Goal: Navigation & Orientation: Find specific page/section

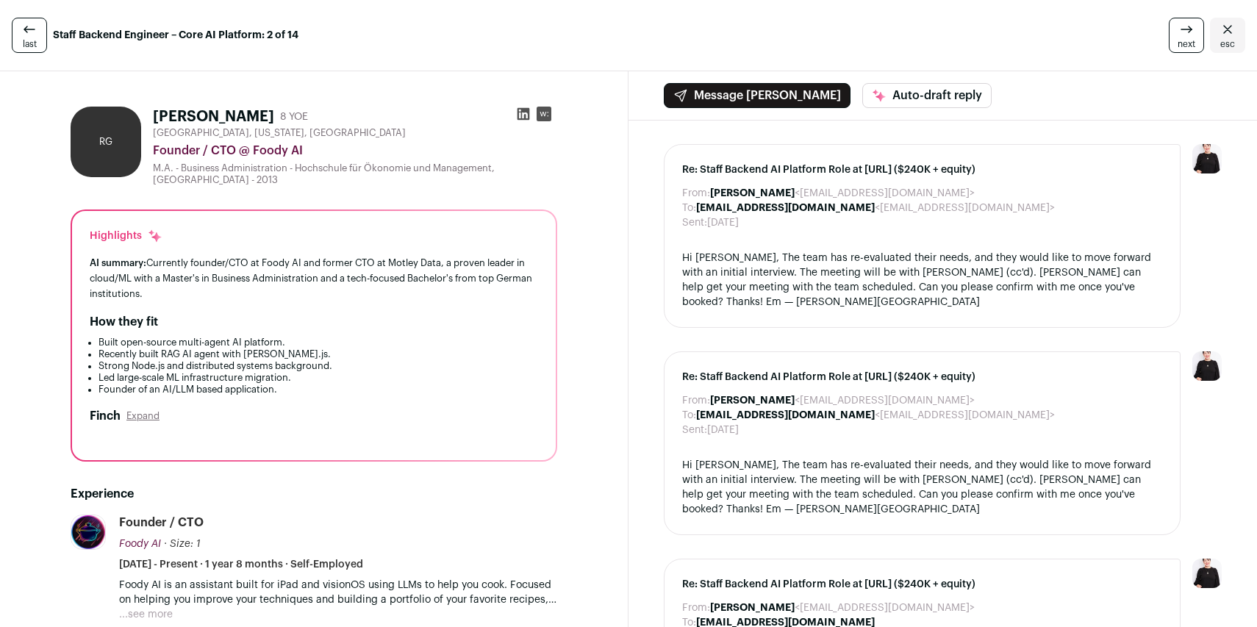
click at [1183, 37] on icon at bounding box center [1187, 30] width 18 height 18
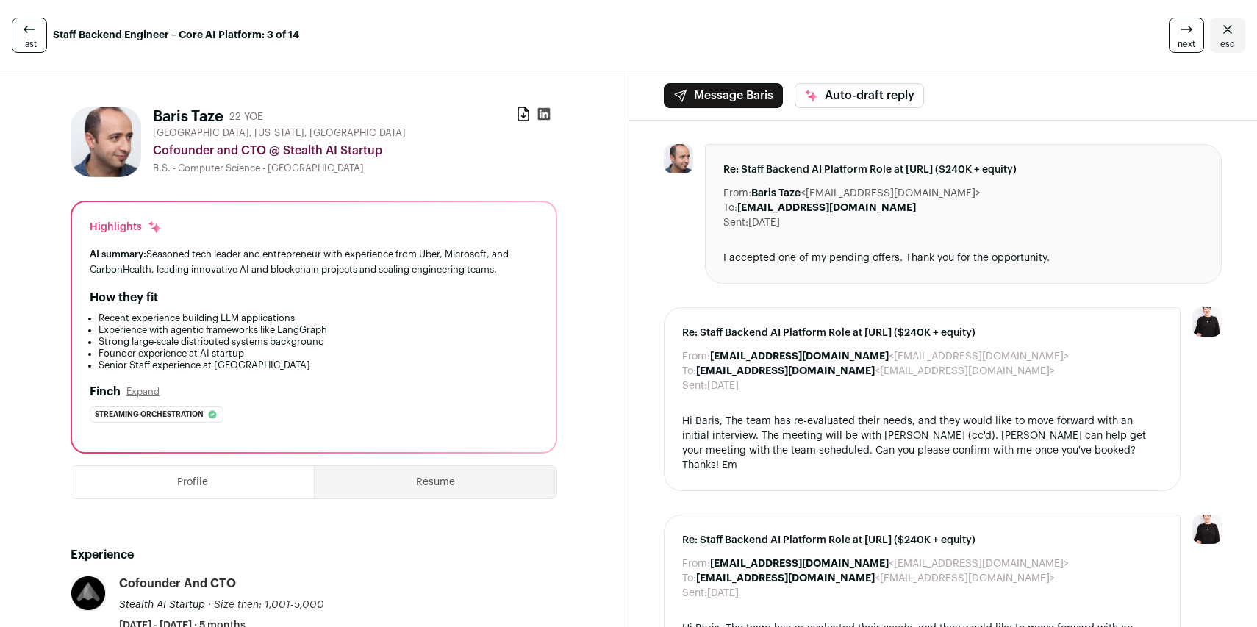
click at [1180, 37] on icon at bounding box center [1187, 30] width 18 height 18
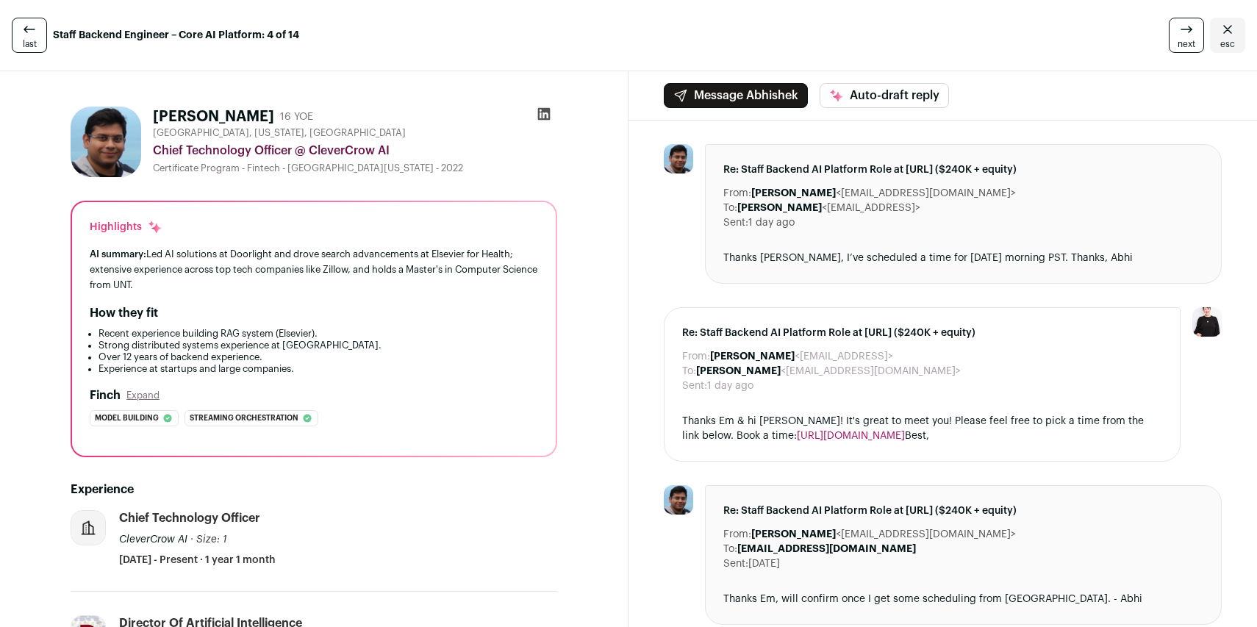
click at [1180, 37] on icon at bounding box center [1187, 30] width 18 height 18
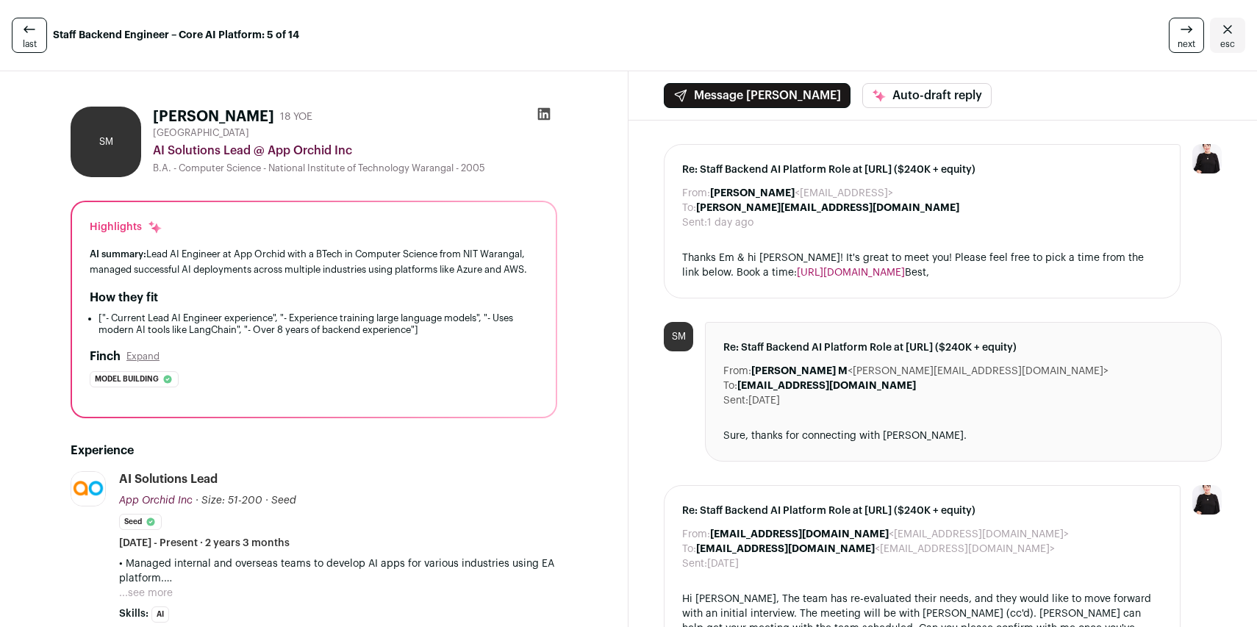
click at [1169, 37] on link "next" at bounding box center [1186, 35] width 35 height 35
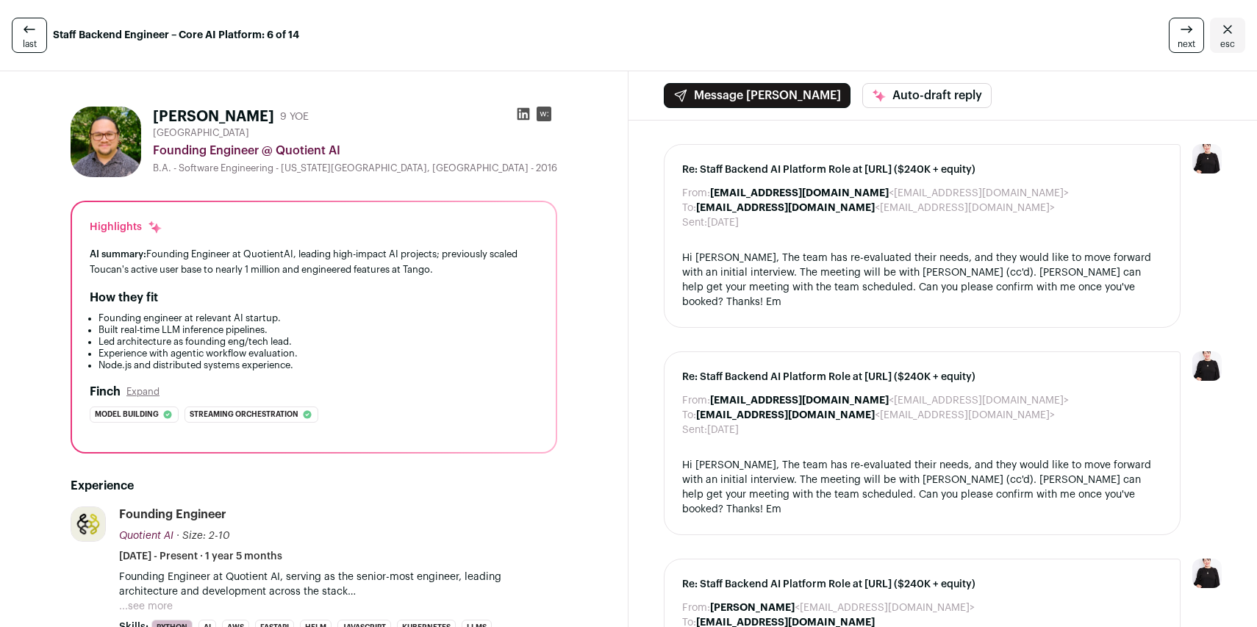
click at [1169, 37] on link "next" at bounding box center [1186, 35] width 35 height 35
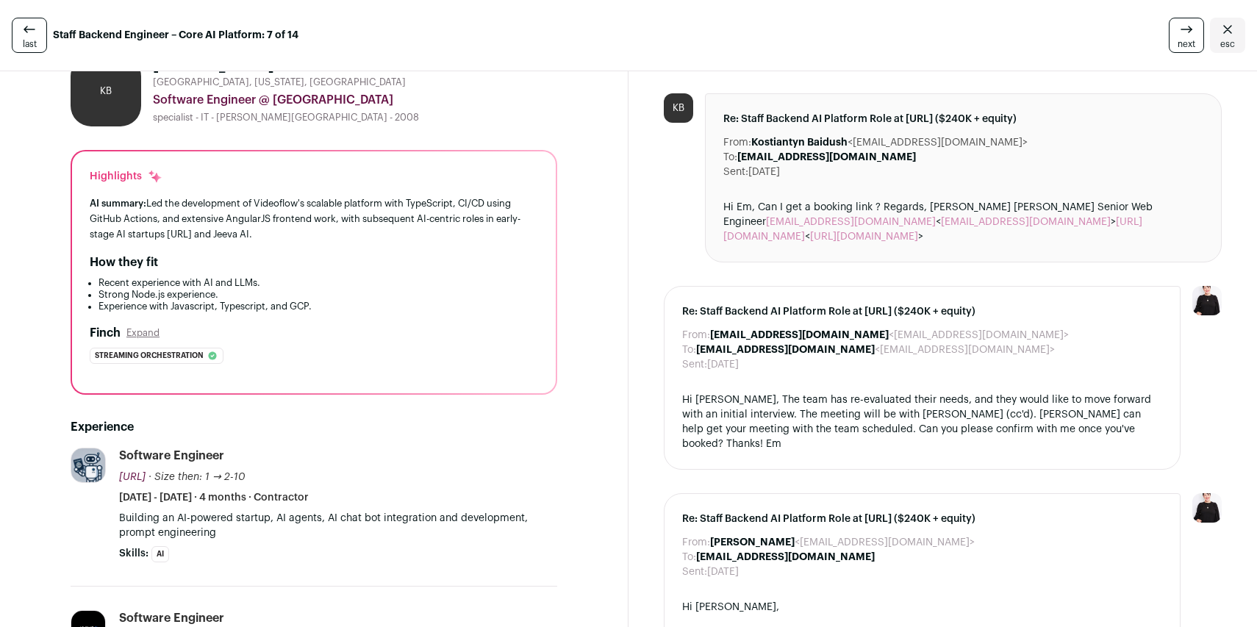
scroll to position [42, 0]
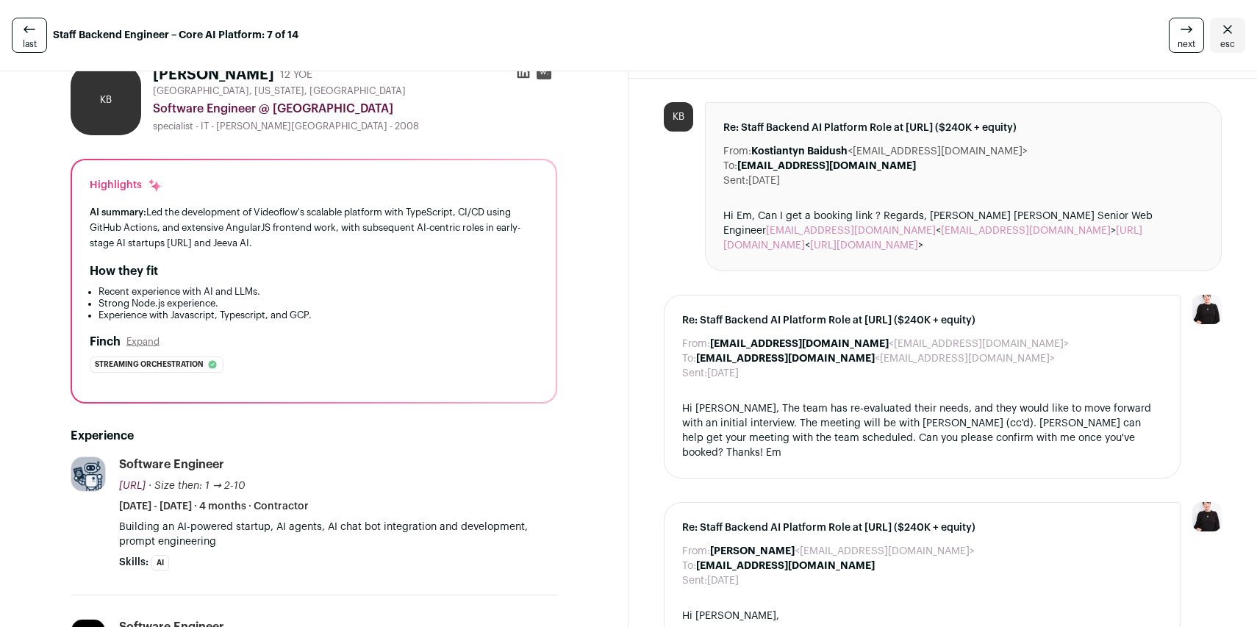
click at [1169, 32] on link "next" at bounding box center [1186, 35] width 35 height 35
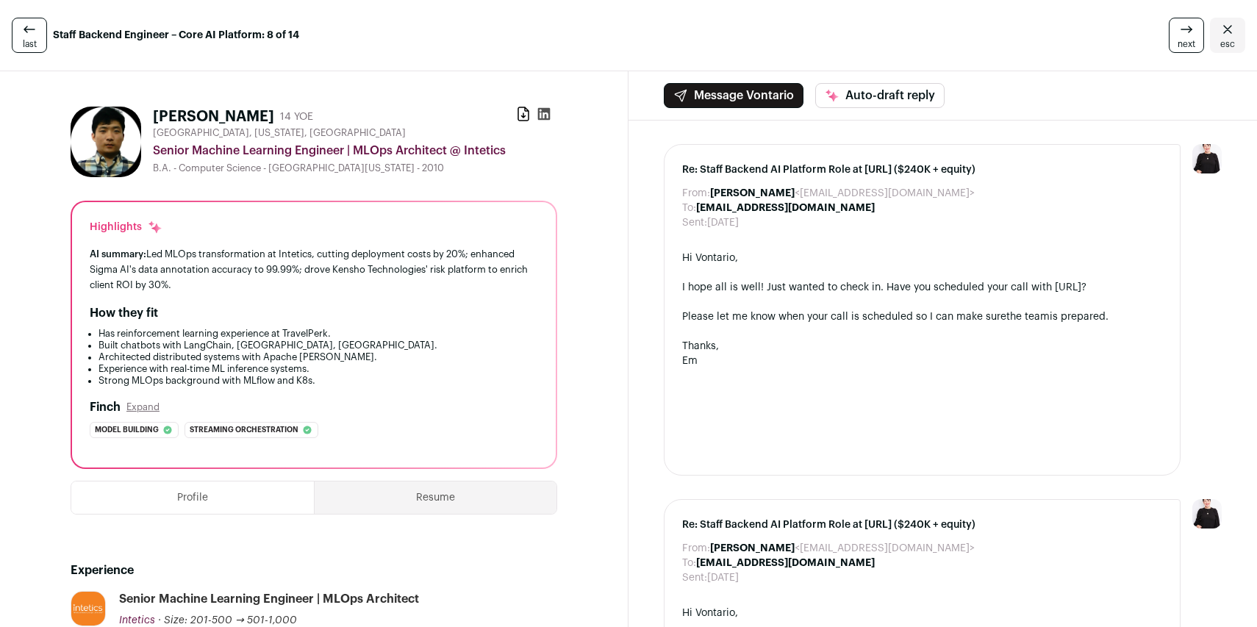
click at [1178, 33] on icon at bounding box center [1187, 30] width 18 height 18
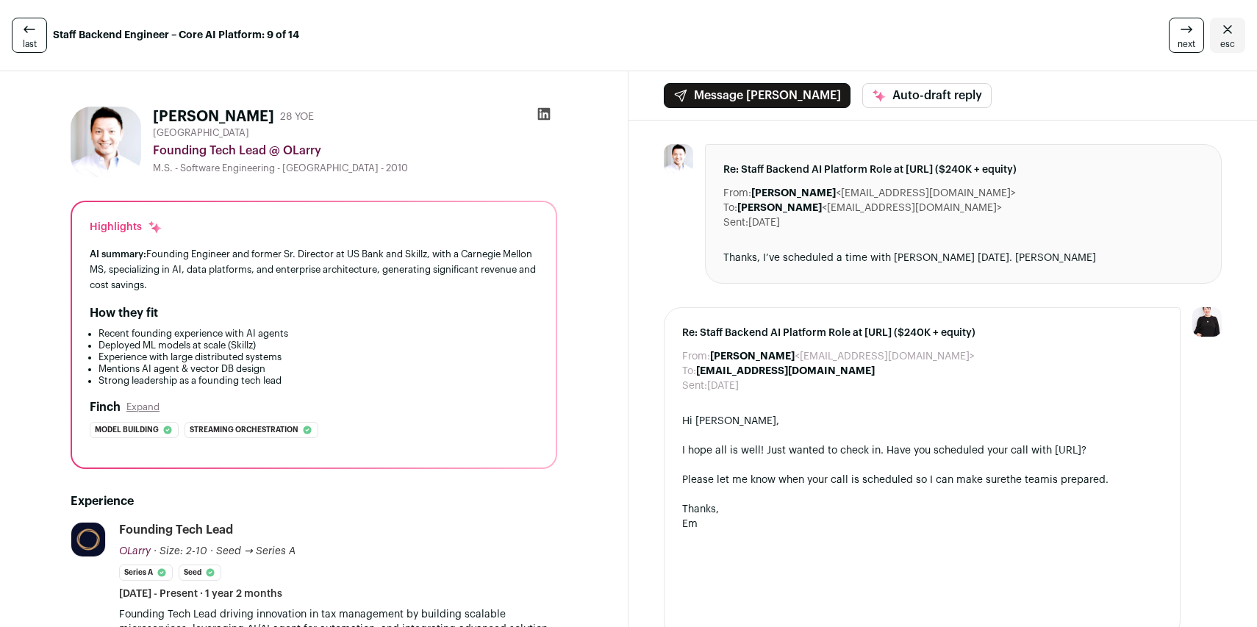
click at [1169, 30] on link "next" at bounding box center [1186, 35] width 35 height 35
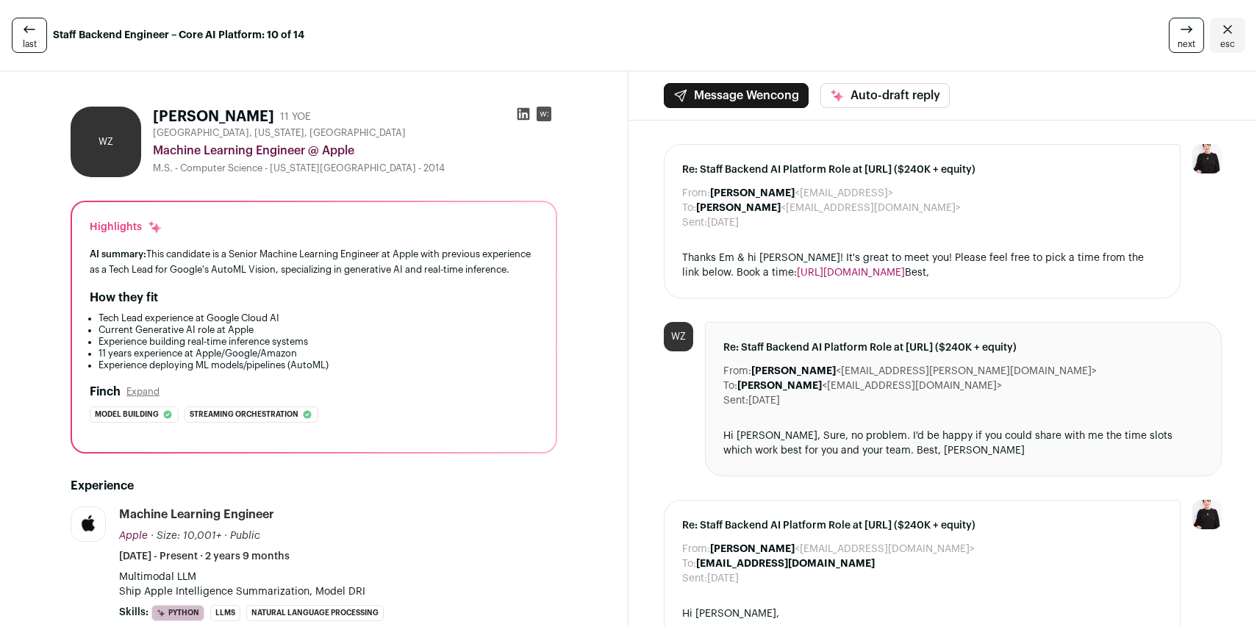
click at [1178, 29] on icon at bounding box center [1187, 30] width 18 height 18
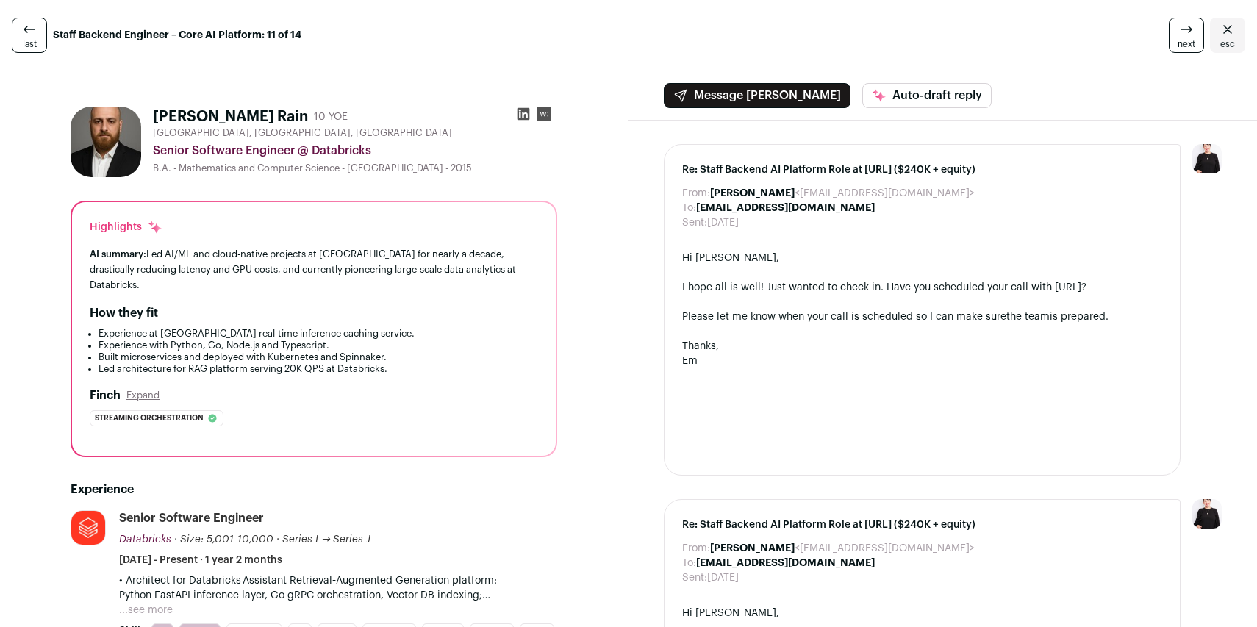
click at [1178, 30] on icon at bounding box center [1187, 30] width 18 height 18
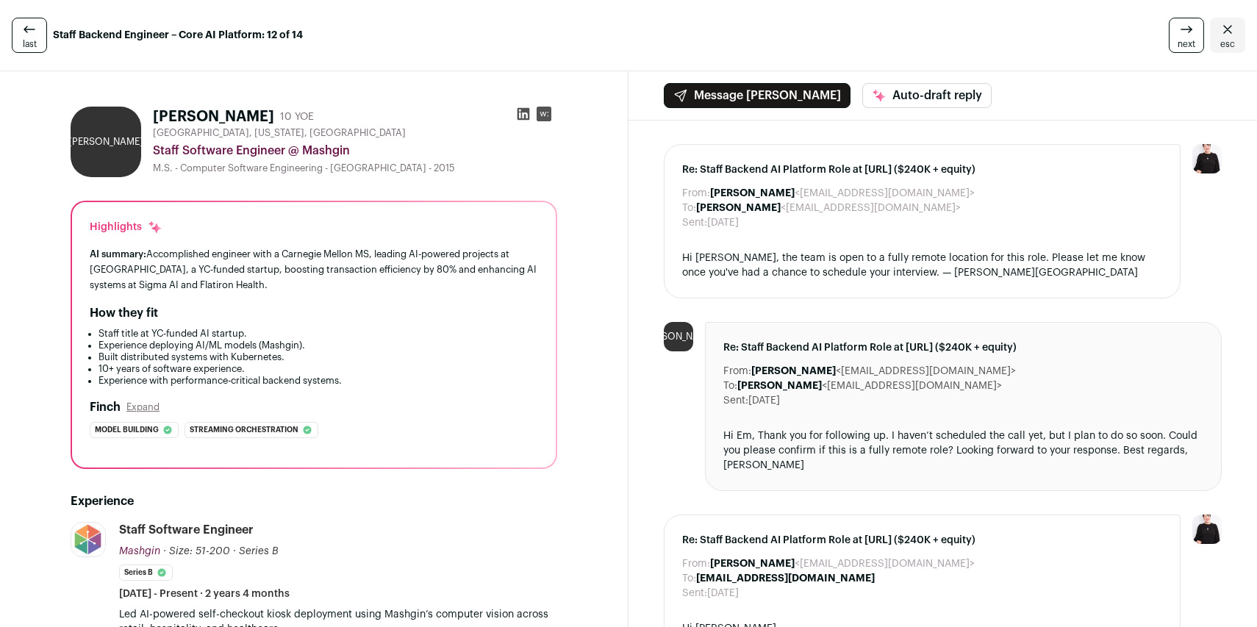
click at [1178, 30] on icon at bounding box center [1187, 30] width 18 height 18
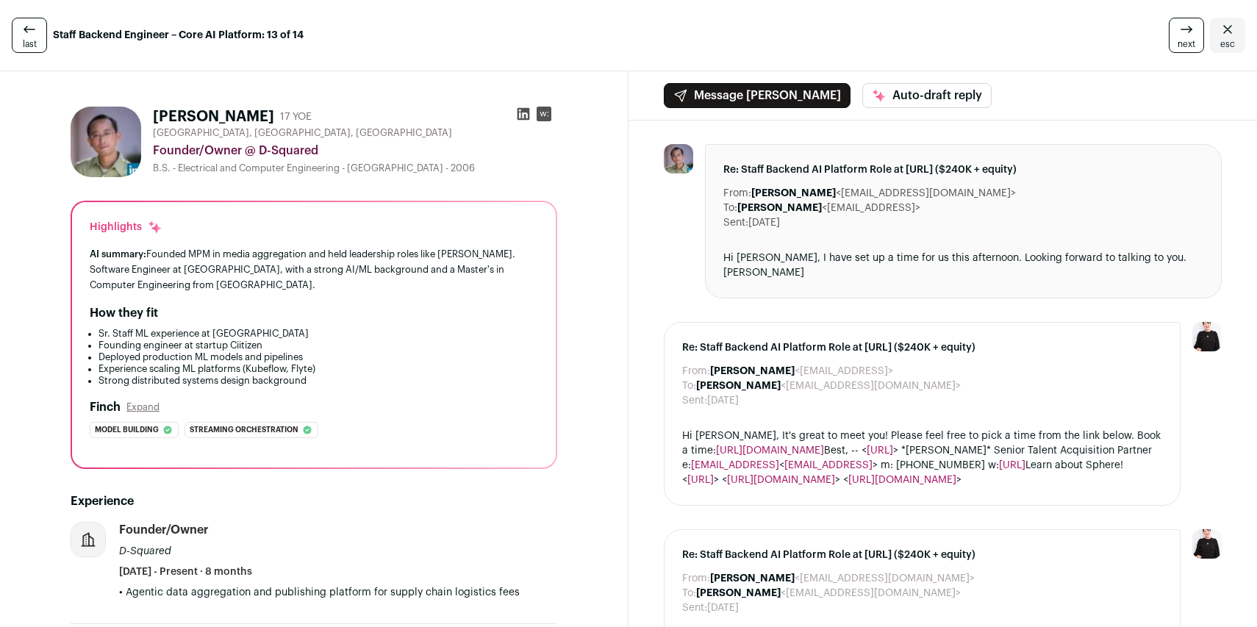
click at [1178, 30] on icon at bounding box center [1187, 30] width 18 height 18
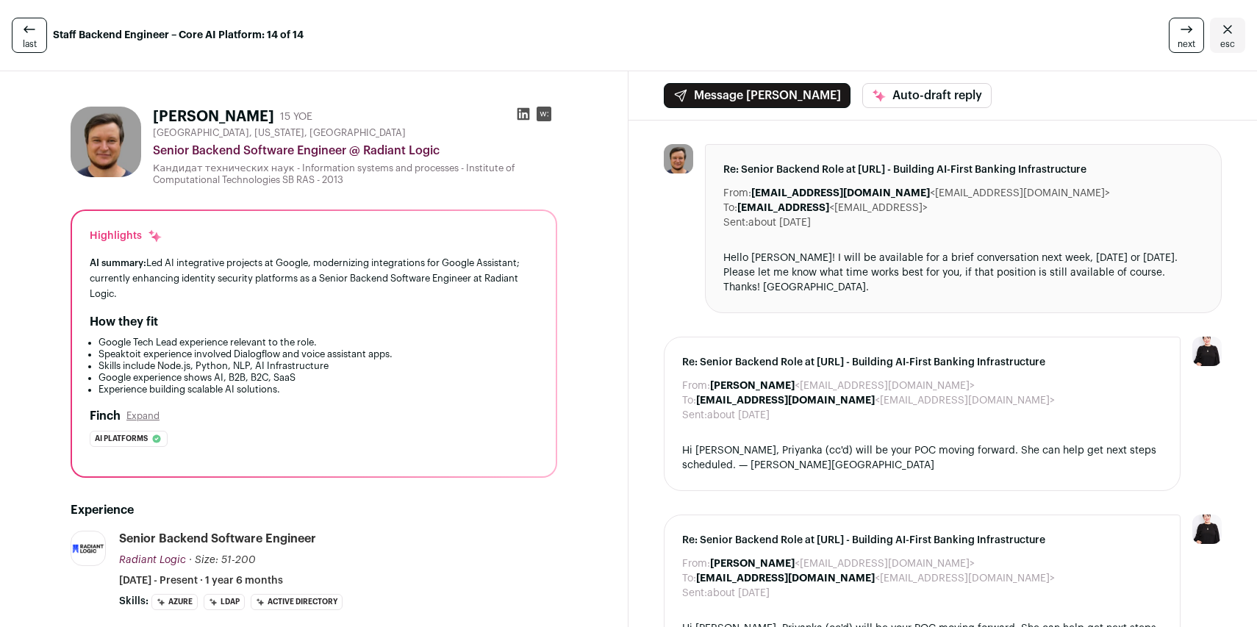
click at [1178, 29] on icon at bounding box center [1187, 30] width 18 height 18
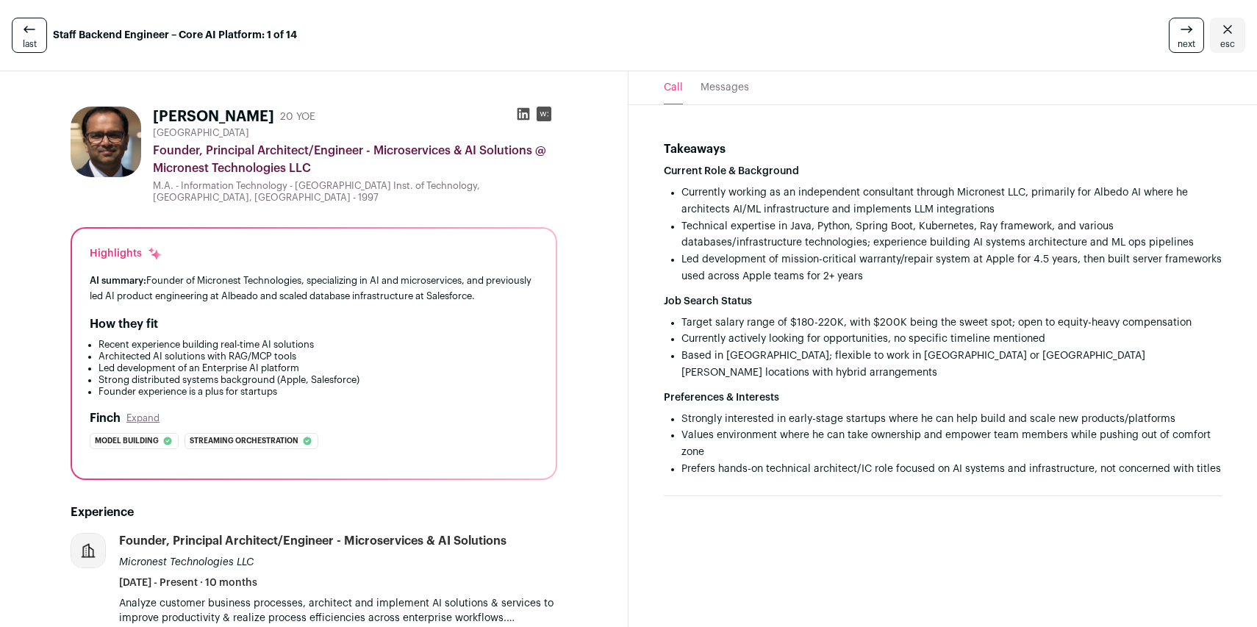
click at [1178, 27] on icon at bounding box center [1187, 30] width 18 height 18
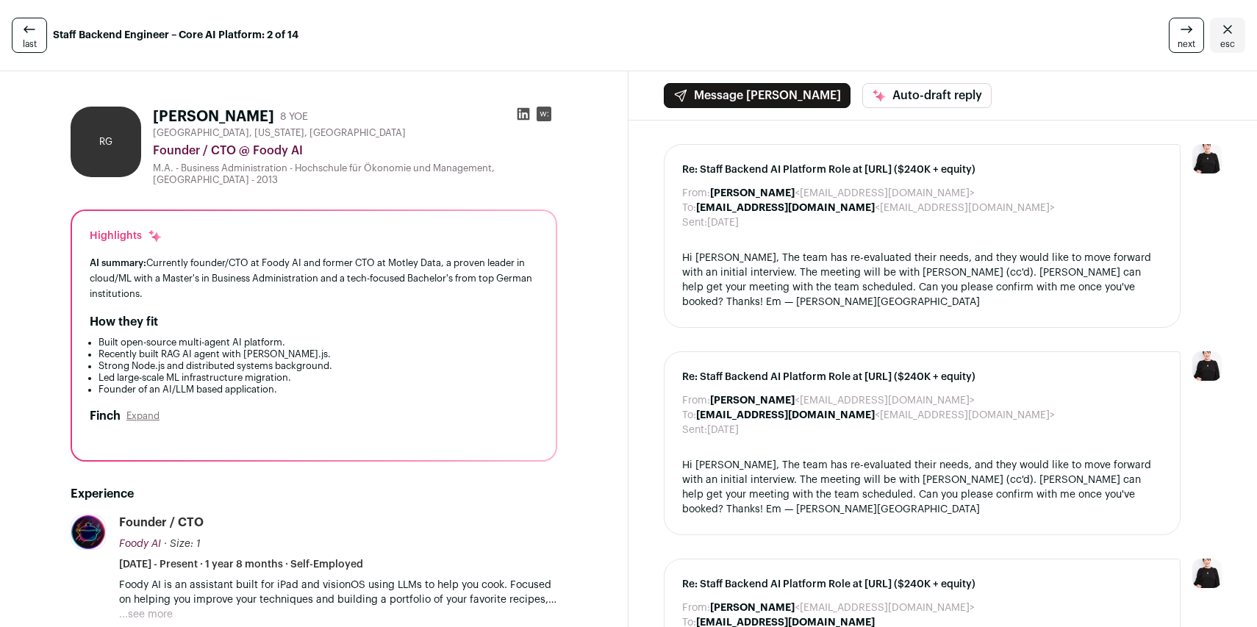
scroll to position [513, 0]
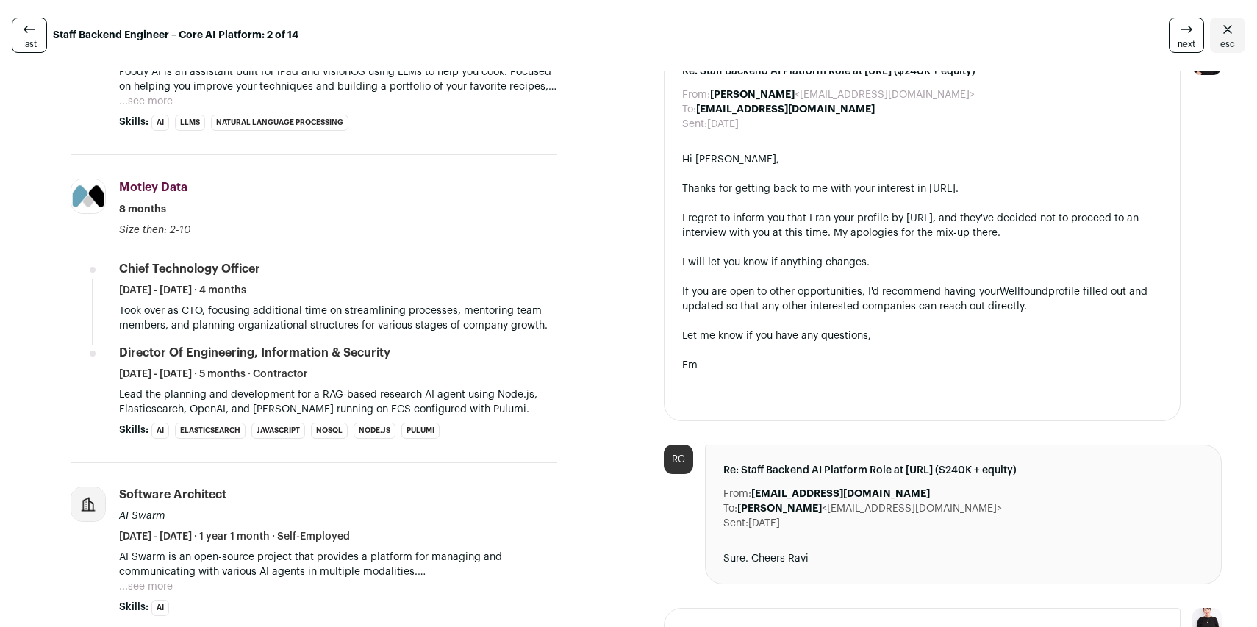
click at [1178, 37] on icon at bounding box center [1187, 30] width 18 height 18
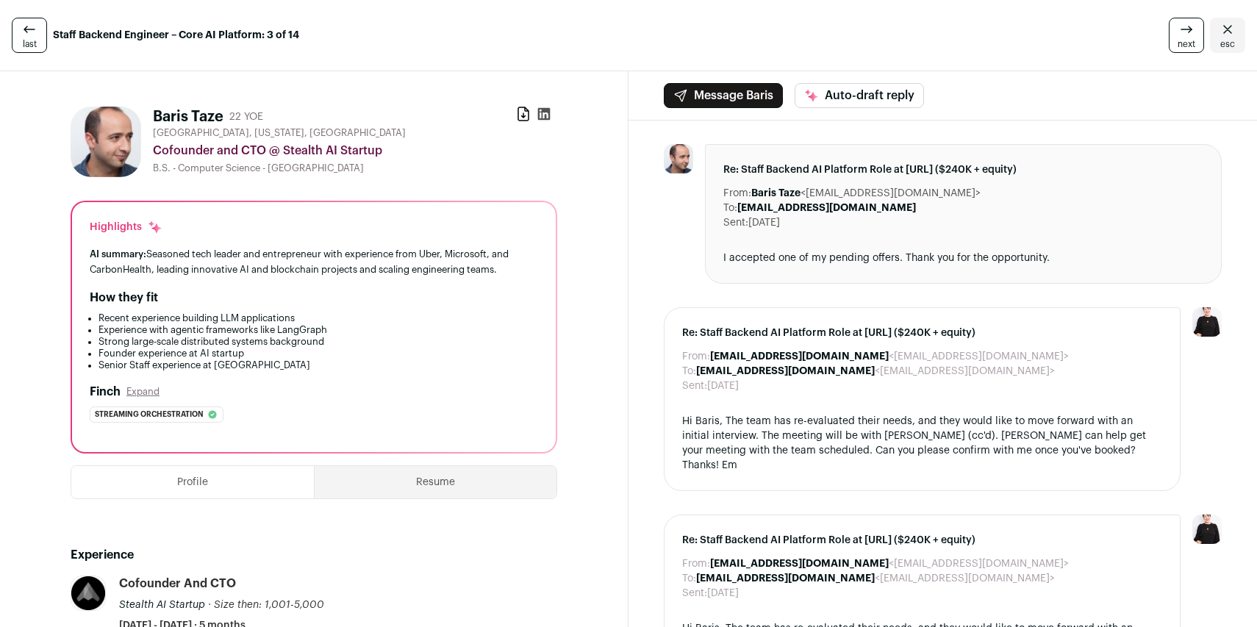
click at [1178, 37] on icon at bounding box center [1187, 30] width 18 height 18
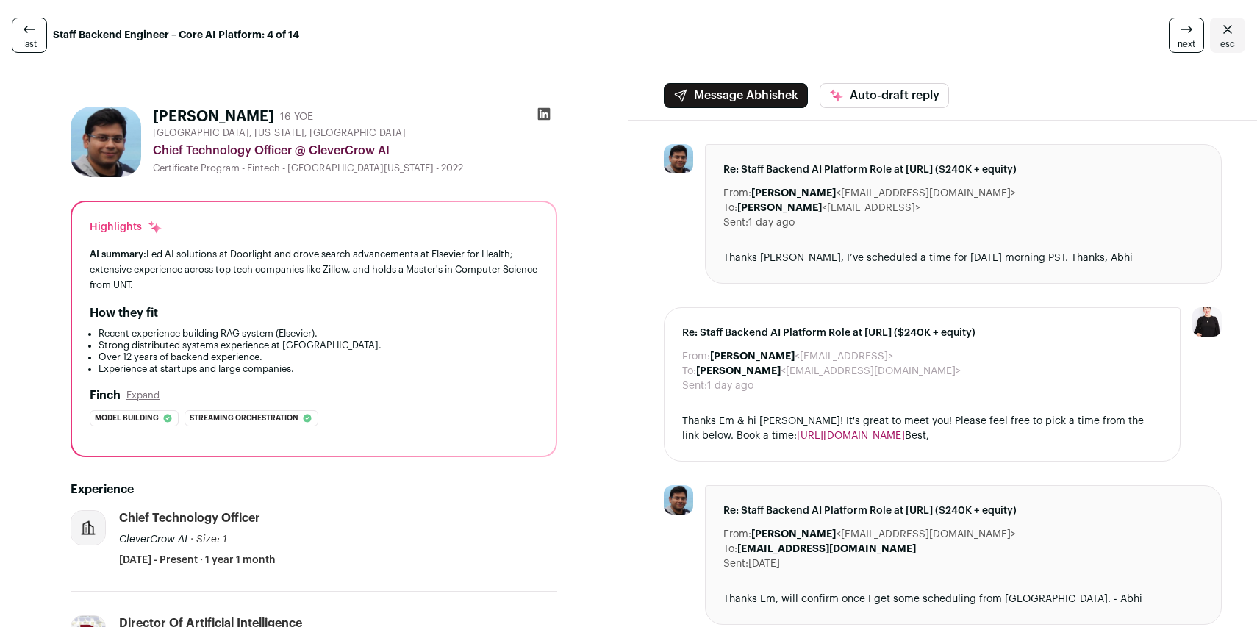
click at [1178, 37] on icon at bounding box center [1187, 30] width 18 height 18
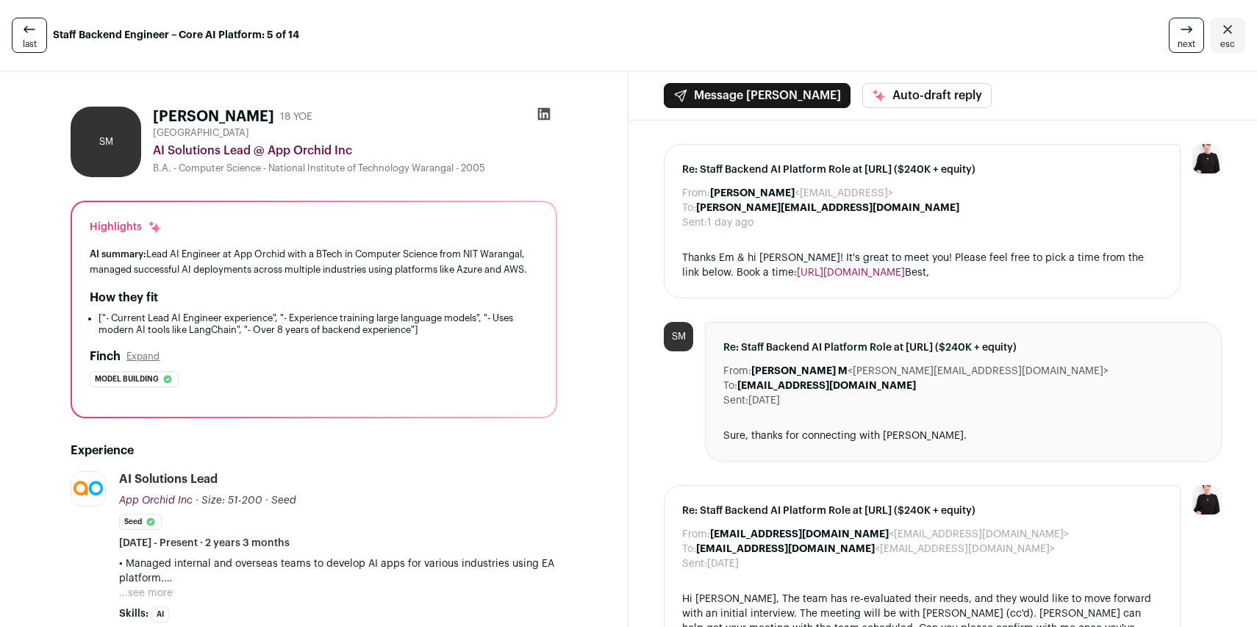
click at [545, 113] on icon at bounding box center [544, 114] width 15 height 15
